Goal: Task Accomplishment & Management: Manage account settings

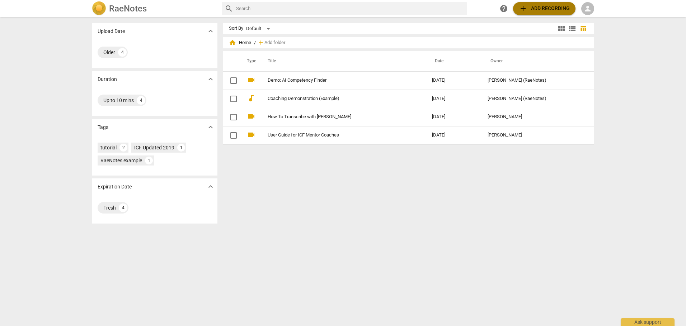
click at [525, 8] on span "add" at bounding box center [523, 8] width 9 height 9
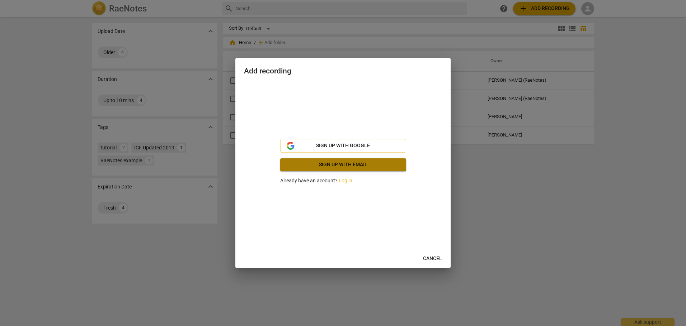
click at [319, 166] on span "Sign up with email" at bounding box center [343, 164] width 114 height 7
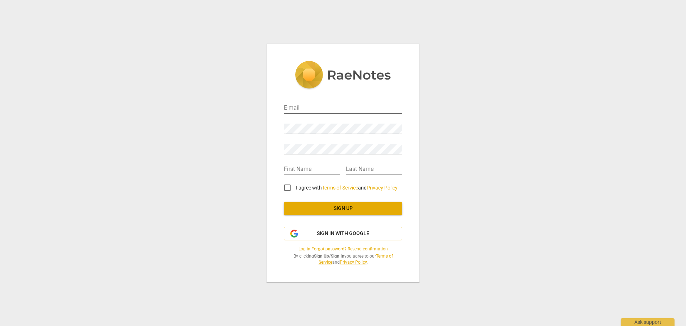
click at [301, 110] on input "email" at bounding box center [343, 108] width 118 height 10
type input "[PERSON_NAME][EMAIL_ADDRESS][PERSON_NAME][DOMAIN_NAME]"
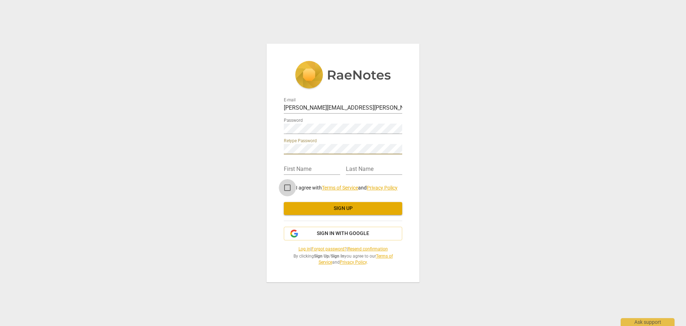
click at [289, 188] on input "I agree with Terms of Service and Privacy Policy" at bounding box center [287, 187] width 17 height 17
checkbox input "true"
click at [291, 171] on input "text" at bounding box center [312, 170] width 56 height 10
type input "g"
type input "eorge"
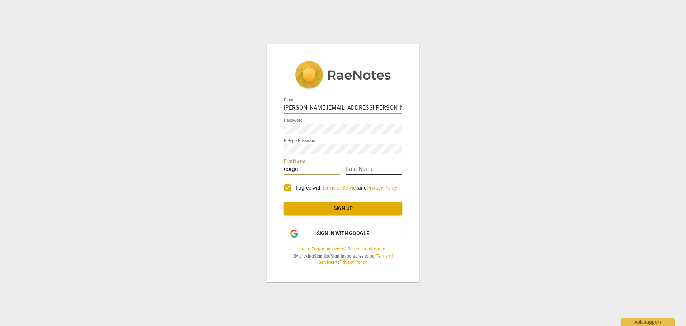
click at [350, 169] on input "text" at bounding box center [374, 170] width 56 height 10
type input "[PERSON_NAME]"
click at [283, 170] on div "E-mail [PERSON_NAME][EMAIL_ADDRESS][PERSON_NAME][DOMAIN_NAME] Password Retype P…" at bounding box center [343, 163] width 153 height 239
click at [295, 166] on input "eorge" at bounding box center [312, 170] width 56 height 10
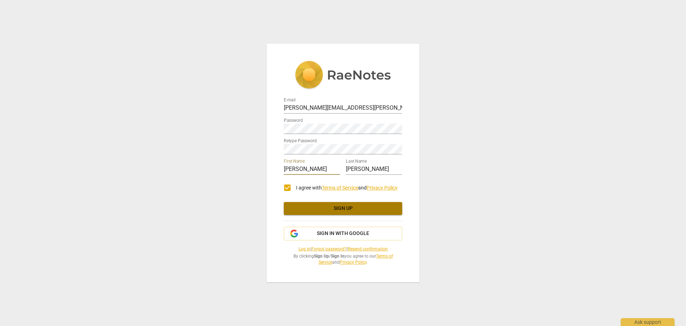
type input "[PERSON_NAME]"
click at [345, 209] on span "Sign up" at bounding box center [342, 208] width 107 height 7
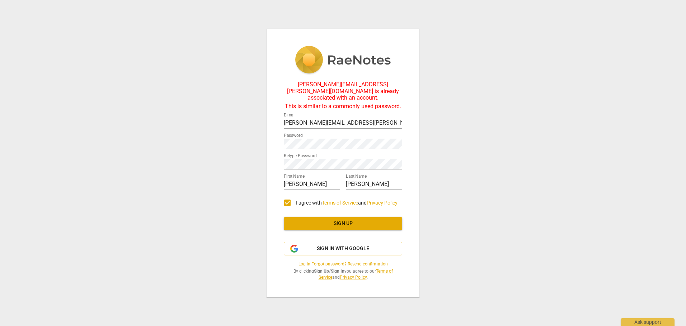
click at [301, 262] on link "Log in" at bounding box center [304, 264] width 12 height 5
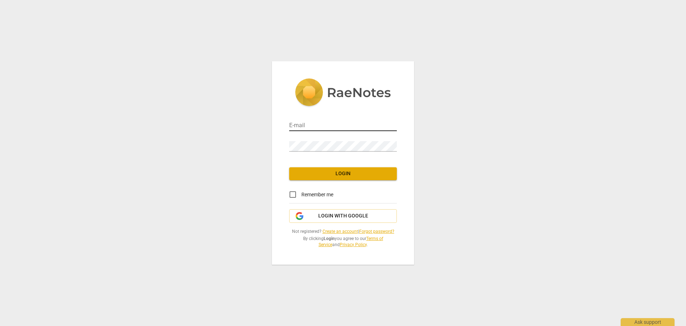
click at [340, 124] on input "email" at bounding box center [343, 126] width 108 height 10
type input "[PERSON_NAME][EMAIL_ADDRESS][PERSON_NAME][DOMAIN_NAME]"
click at [293, 196] on input "Remember me" at bounding box center [292, 194] width 17 height 17
checkbox input "true"
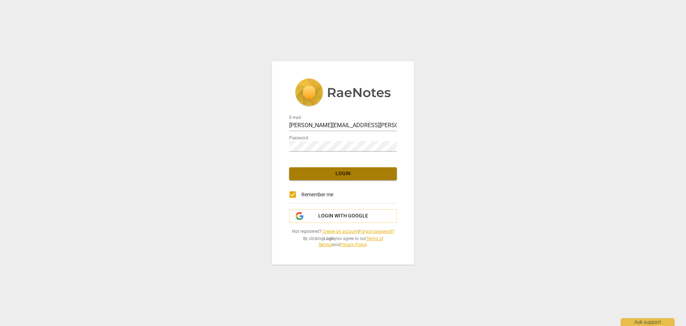
click at [318, 174] on span "Login" at bounding box center [343, 173] width 96 height 7
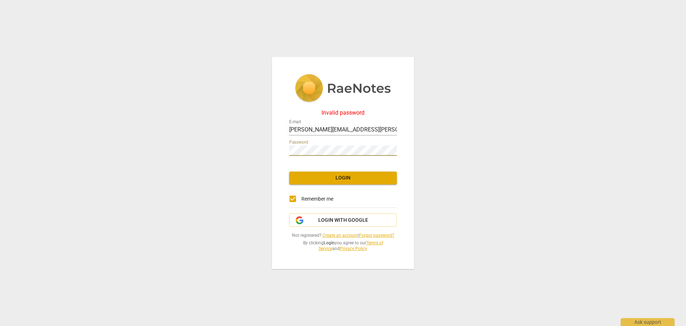
click at [352, 181] on span "Login" at bounding box center [343, 178] width 96 height 7
click at [335, 179] on span "Login" at bounding box center [343, 178] width 96 height 7
click at [367, 236] on link "Forgot password?" at bounding box center [376, 235] width 35 height 5
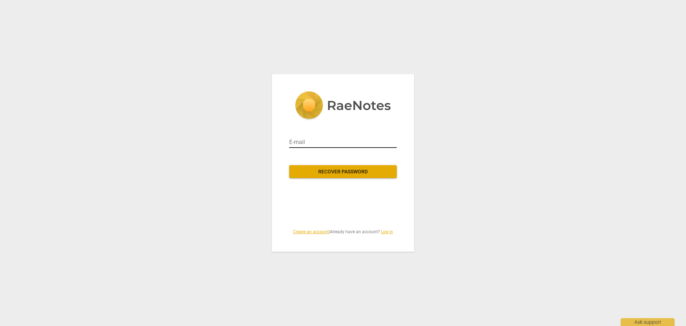
click at [298, 142] on input "email" at bounding box center [343, 142] width 108 height 11
type input "[PERSON_NAME][EMAIL_ADDRESS][PERSON_NAME][DOMAIN_NAME]"
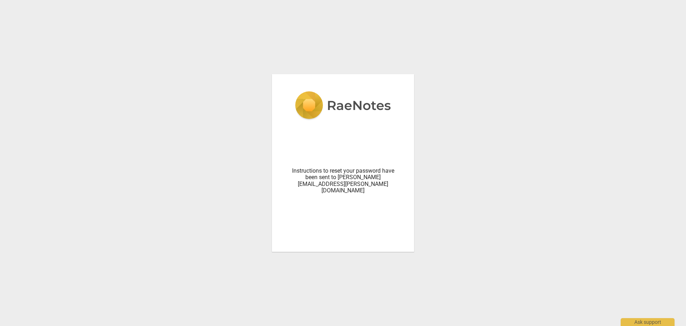
click at [311, 174] on div "Instructions to reset your password have been sent to [PERSON_NAME][EMAIL_ADDRE…" at bounding box center [343, 181] width 108 height 27
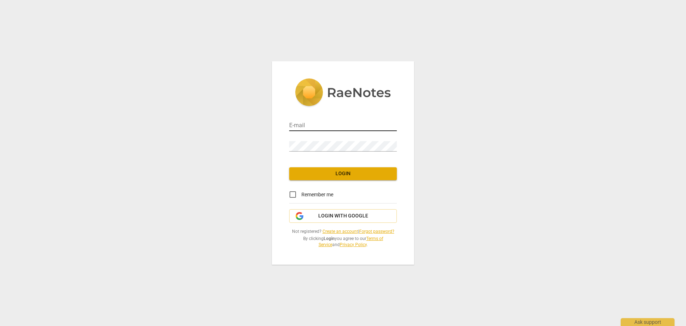
click at [342, 128] on input "email" at bounding box center [343, 126] width 108 height 10
type input "[PERSON_NAME][EMAIL_ADDRESS][PERSON_NAME][DOMAIN_NAME]"
click at [295, 194] on input "Remember me" at bounding box center [292, 194] width 17 height 17
checkbox input "true"
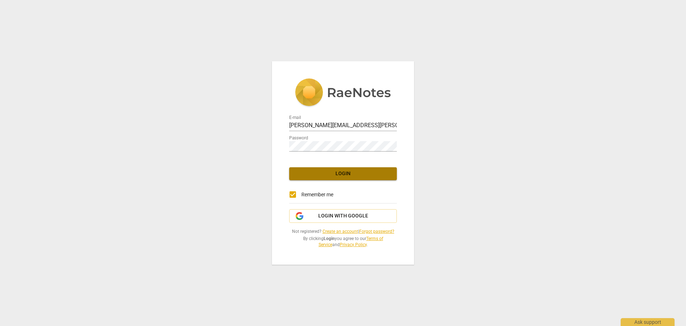
click at [318, 176] on span "Login" at bounding box center [343, 173] width 96 height 7
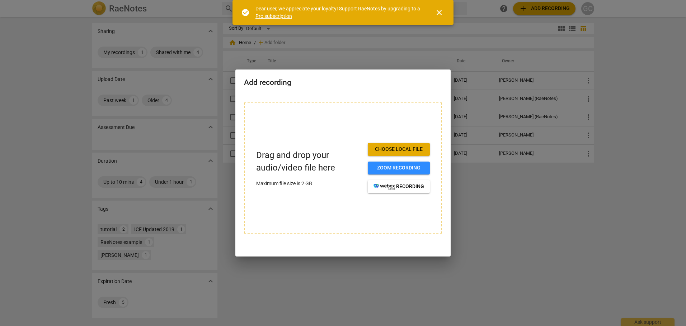
click at [441, 14] on span "close" at bounding box center [439, 12] width 9 height 9
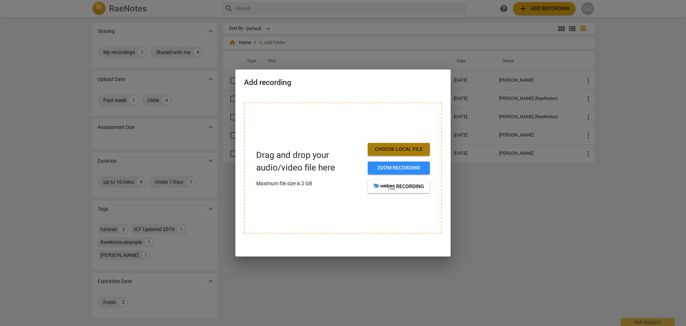
click at [396, 150] on span "Choose local file" at bounding box center [398, 149] width 51 height 7
click at [553, 220] on div at bounding box center [343, 163] width 686 height 326
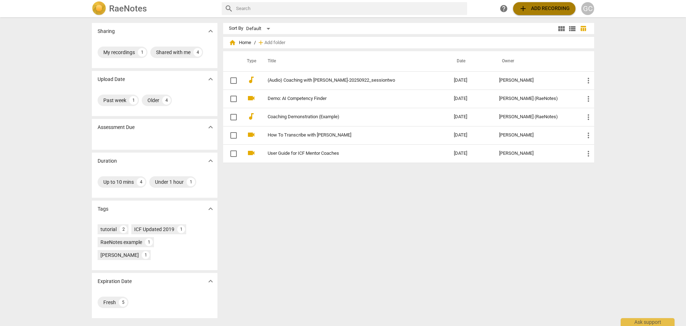
click at [540, 11] on span "add Add recording" at bounding box center [544, 8] width 51 height 9
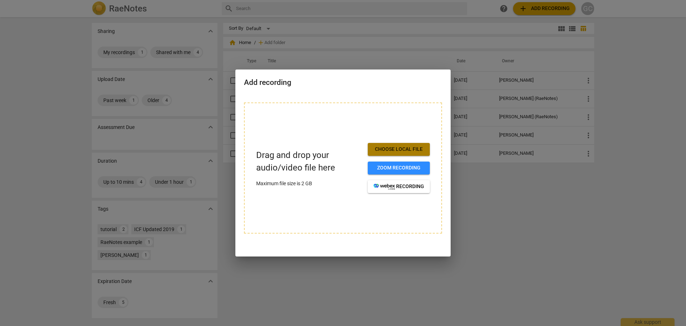
click at [413, 148] on span "Choose local file" at bounding box center [398, 149] width 51 height 7
click at [401, 151] on span "Choose local file" at bounding box center [398, 149] width 51 height 7
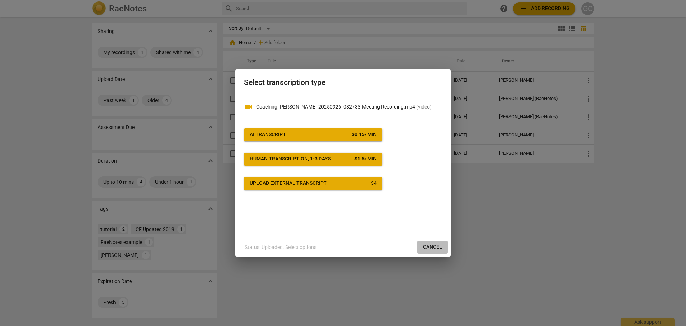
click at [433, 248] on span "Cancel" at bounding box center [432, 247] width 19 height 7
click at [431, 247] on span "Cancel" at bounding box center [432, 247] width 19 height 7
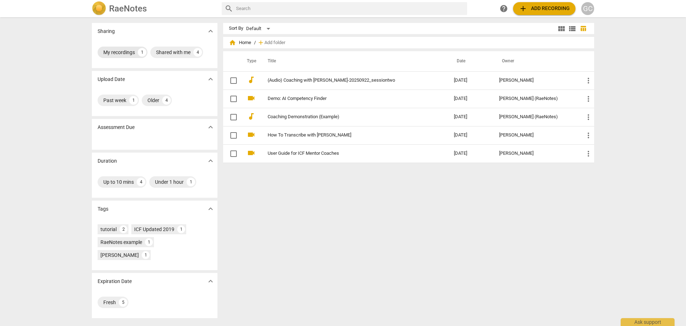
click at [125, 54] on div "My recordings" at bounding box center [119, 52] width 32 height 7
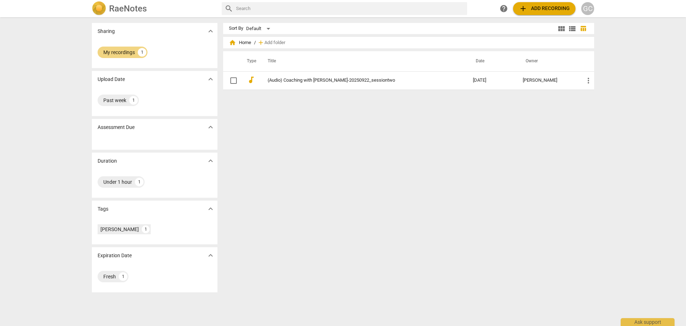
click at [156, 93] on div "Past week 1" at bounding box center [155, 102] width 126 height 29
click at [589, 10] on div "GC" at bounding box center [587, 8] width 13 height 13
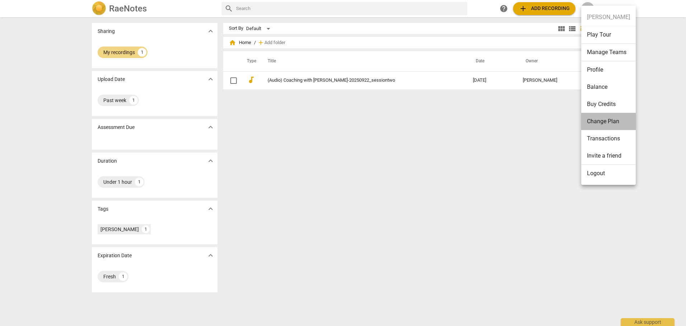
click at [597, 121] on li "Change Plan" at bounding box center [608, 121] width 55 height 17
